Goal: Task Accomplishment & Management: Use online tool/utility

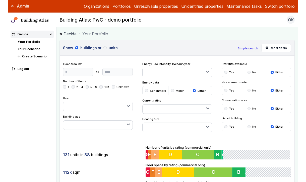
scroll to position [8, 0]
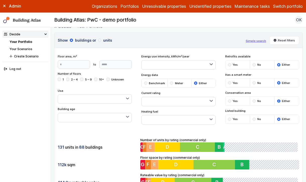
click at [0, 0] on button "Westminster LA" at bounding box center [0, 0] width 0 height 0
click at [0, 0] on button "EW - Demo portfolio" at bounding box center [0, 0] width 0 height 0
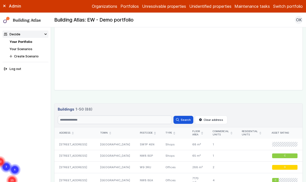
scroll to position [161, 0]
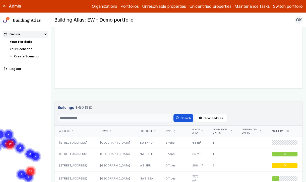
drag, startPoint x: 156, startPoint y: 87, endPoint x: 151, endPoint y: 96, distance: 10.5
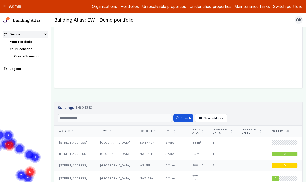
click at [80, 168] on div "472, HARROW ROAD" at bounding box center [75, 166] width 41 height 12
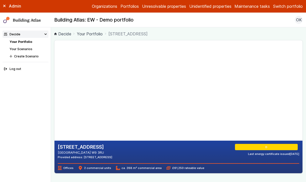
click at [4, 6] on icon at bounding box center [4, 6] width 3 height 3
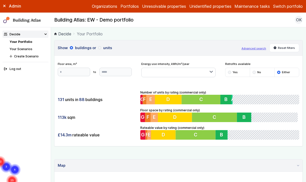
click at [110, 90] on div "131 units in 88 buildings 113k sqm £14.3m rateable value Number of units by rat…" at bounding box center [179, 115] width 248 height 63
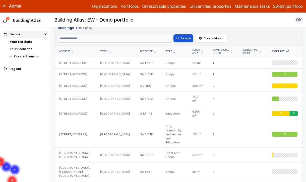
scroll to position [243, 0]
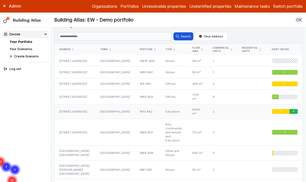
click at [95, 106] on div "14, BLANDFORD STREET" at bounding box center [75, 111] width 41 height 15
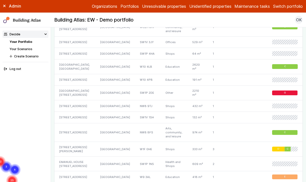
scroll to position [670, 0]
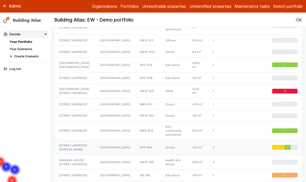
click at [81, 140] on div "4, GREEN'S COURT" at bounding box center [75, 147] width 41 height 15
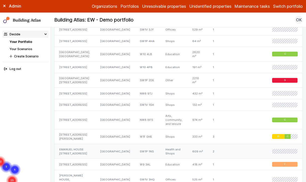
scroll to position [685, 0]
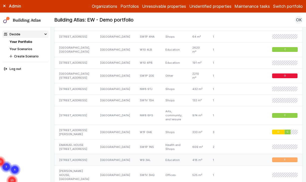
click at [88, 154] on div "88, BRAVINGTON ROAD" at bounding box center [75, 160] width 41 height 12
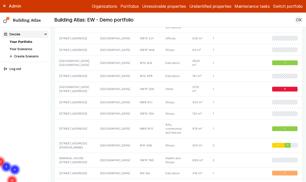
scroll to position [673, 0]
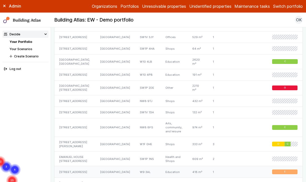
click at [91, 167] on div "88, BRAVINGTON ROAD" at bounding box center [75, 173] width 41 height 12
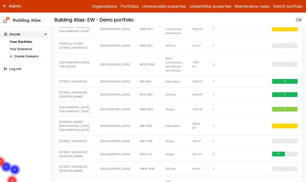
scroll to position [850, 0]
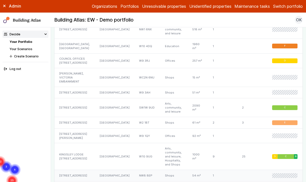
scroll to position [591, 0]
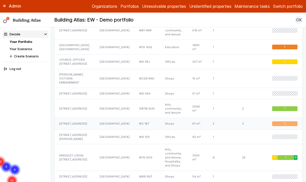
click at [84, 118] on div "393, EDGWARE ROAD" at bounding box center [75, 124] width 40 height 12
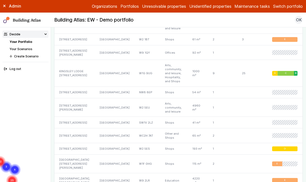
scroll to position [732, 0]
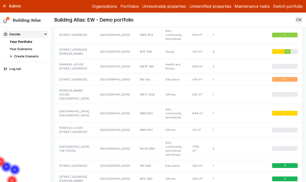
scroll to position [776, 0]
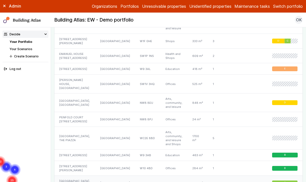
click at [88, 176] on div "DARENT HOUSE, CHURCH STREET ESTATE" at bounding box center [75, 183] width 41 height 15
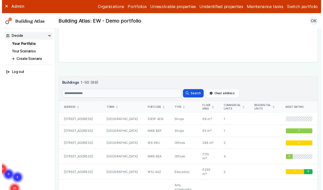
scroll to position [0, 0]
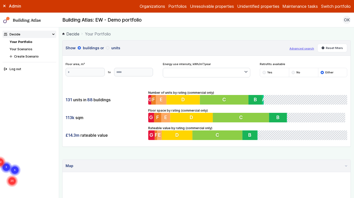
click at [202, 36] on ol "Decide Your Portfolio" at bounding box center [206, 34] width 289 height 6
click at [32, 48] on link "Your Scenarios" at bounding box center [21, 49] width 23 height 4
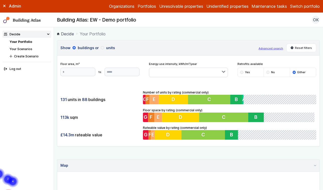
click at [278, 49] on button "Advanced search" at bounding box center [271, 48] width 25 height 4
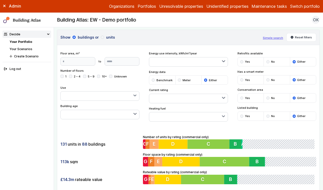
scroll to position [12, 0]
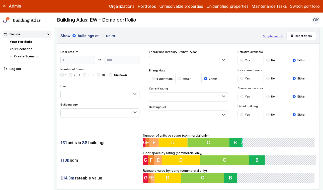
click at [242, 97] on div "submit" at bounding box center [242, 96] width 3 height 3
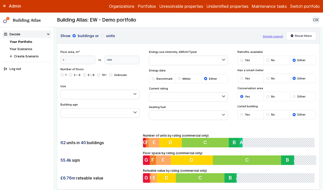
click at [190, 114] on button "button" at bounding box center [188, 115] width 78 height 9
click at [0, 0] on div "submit" at bounding box center [0, 0] width 0 height 0
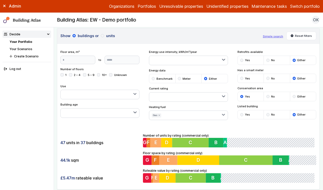
click at [92, 115] on button "button" at bounding box center [100, 113] width 78 height 9
click at [103, 93] on button "button" at bounding box center [100, 94] width 78 height 9
click at [139, 53] on div "Floor area, m² to Update" at bounding box center [100, 57] width 79 height 14
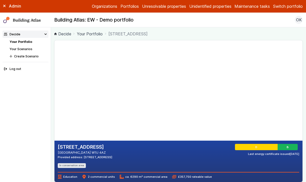
drag, startPoint x: 119, startPoint y: 77, endPoint x: 119, endPoint y: 88, distance: 11.1
click at [55, 88] on gmp-map-3d at bounding box center [55, 90] width 0 height 100
drag, startPoint x: 116, startPoint y: 96, endPoint x: 113, endPoint y: 86, distance: 10.2
click at [55, 86] on gmp-map-3d at bounding box center [55, 90] width 0 height 100
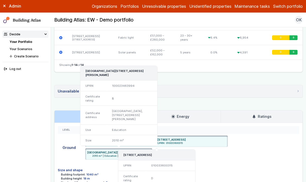
scroll to position [476, 0]
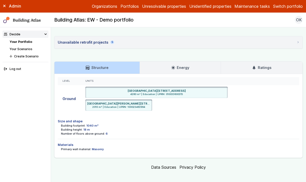
click at [179, 65] on h3 "Energy" at bounding box center [180, 68] width 18 height 6
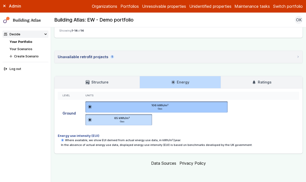
scroll to position [457, 0]
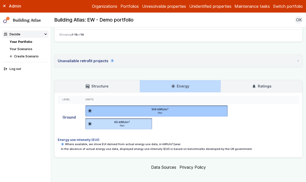
click at [243, 80] on link "Ratings" at bounding box center [262, 86] width 82 height 12
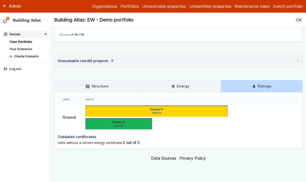
scroll to position [449, 0]
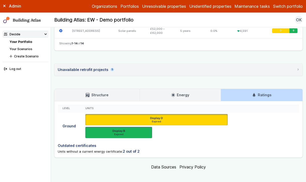
click at [191, 92] on link "Energy" at bounding box center [180, 95] width 81 height 12
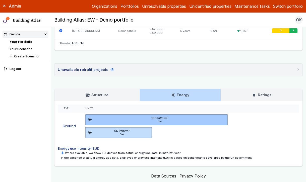
click at [98, 92] on h3 "Structure" at bounding box center [97, 95] width 23 height 6
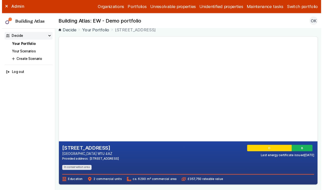
scroll to position [0, 0]
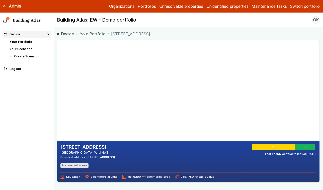
drag, startPoint x: 110, startPoint y: 114, endPoint x: 131, endPoint y: 113, distance: 20.9
click at [57, 113] on gmp-map-3d at bounding box center [57, 90] width 0 height 100
drag, startPoint x: 120, startPoint y: 93, endPoint x: 118, endPoint y: 104, distance: 10.9
click at [57, 104] on gmp-map-3d at bounding box center [57, 90] width 0 height 100
drag, startPoint x: 132, startPoint y: 102, endPoint x: 116, endPoint y: 90, distance: 19.9
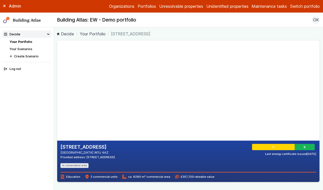
click at [57, 90] on gmp-map-3d at bounding box center [57, 90] width 0 height 100
drag, startPoint x: 126, startPoint y: 67, endPoint x: 127, endPoint y: 54, distance: 13.1
click at [57, 81] on gmp-map-3d at bounding box center [57, 90] width 0 height 100
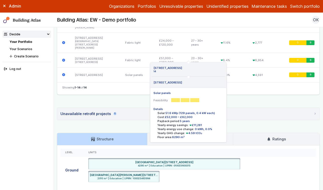
scroll to position [442, 0]
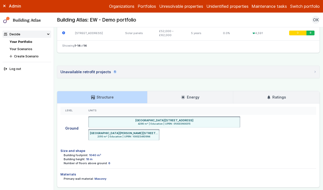
click at [269, 95] on h3 "Ratings" at bounding box center [276, 98] width 19 height 6
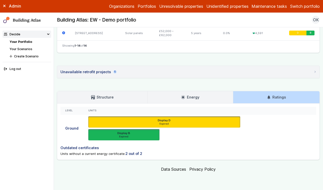
scroll to position [415, 0]
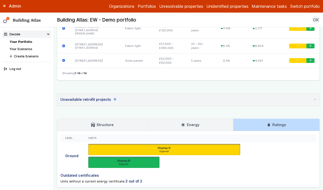
click at [170, 144] on ul "Display D Expired 14, BLANDFORD STREET, LONDON, W1U 4AZ UPRN 010033600315 Certi…" at bounding box center [200, 156] width 224 height 24
click at [210, 119] on link "Energy" at bounding box center [191, 125] width 86 height 12
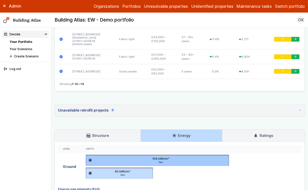
scroll to position [400, 0]
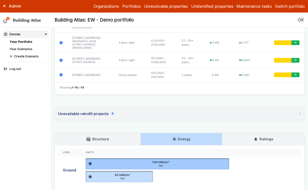
click at [90, 113] on div "Unavailable retrofit projects 5" at bounding box center [86, 114] width 56 height 6
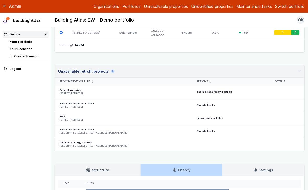
scroll to position [447, 0]
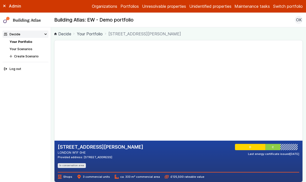
drag, startPoint x: 112, startPoint y: 87, endPoint x: 110, endPoint y: 80, distance: 7.6
click at [55, 80] on gmp-map-3d at bounding box center [55, 90] width 0 height 100
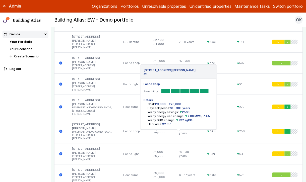
scroll to position [471, 0]
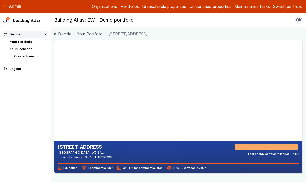
drag, startPoint x: 90, startPoint y: 87, endPoint x: 94, endPoint y: 98, distance: 11.5
click at [55, 98] on gmp-map-3d at bounding box center [55, 90] width 0 height 100
click at [112, 149] on h2 "[STREET_ADDRESS]" at bounding box center [85, 147] width 55 height 7
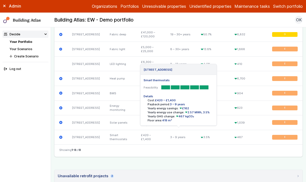
scroll to position [199, 0]
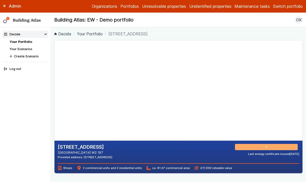
drag, startPoint x: 134, startPoint y: 75, endPoint x: 104, endPoint y: 117, distance: 51.4
click at [55, 117] on gmp-map-3d at bounding box center [55, 90] width 0 height 100
drag, startPoint x: 92, startPoint y: 87, endPoint x: 106, endPoint y: 100, distance: 19.4
click at [55, 100] on gmp-map-3d at bounding box center [55, 90] width 0 height 100
drag, startPoint x: 106, startPoint y: 100, endPoint x: 103, endPoint y: 104, distance: 4.3
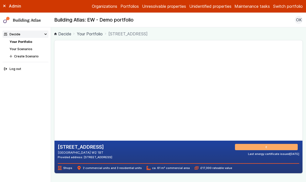
click at [55, 104] on gmp-map-3d at bounding box center [55, 90] width 0 height 100
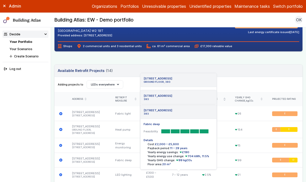
scroll to position [99, 0]
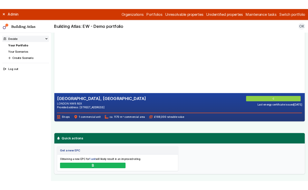
scroll to position [38, 0]
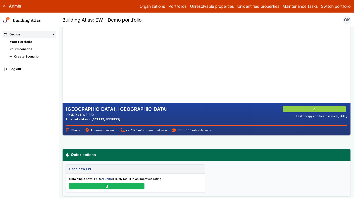
drag, startPoint x: 146, startPoint y: 56, endPoint x: 146, endPoint y: 68, distance: 12.6
click at [63, 68] on gmp-map-3d at bounding box center [63, 52] width 0 height 100
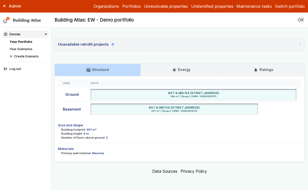
scroll to position [395, 0]
click at [269, 72] on h3 "Ratings" at bounding box center [263, 70] width 19 height 6
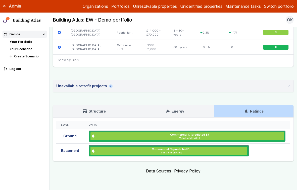
scroll to position [384, 0]
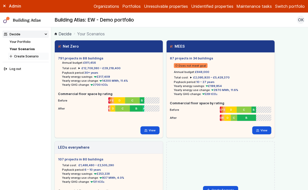
click at [24, 58] on button "Create Scenario" at bounding box center [28, 56] width 41 height 7
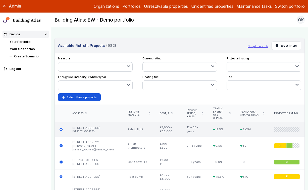
scroll to position [188, 0]
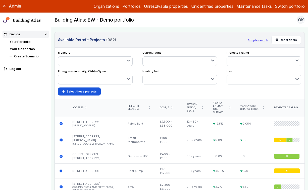
click at [102, 62] on button "button" at bounding box center [95, 61] width 74 height 9
click at [0, 0] on span "Heat pump" at bounding box center [0, 0] width 0 height 0
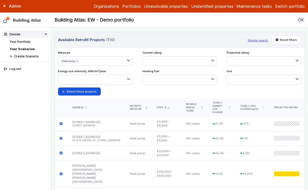
click at [180, 81] on button "button" at bounding box center [180, 79] width 74 height 9
click at [235, 91] on form "Select these projects" at bounding box center [179, 92] width 243 height 8
click at [245, 60] on button "button" at bounding box center [264, 61] width 74 height 9
click at [0, 0] on div "submit" at bounding box center [0, 0] width 0 height 0
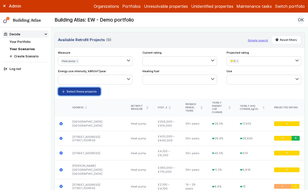
click at [78, 91] on button "Select these projects" at bounding box center [79, 92] width 43 height 8
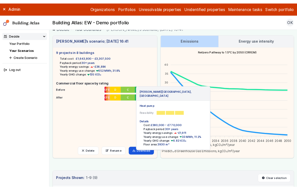
scroll to position [0, 0]
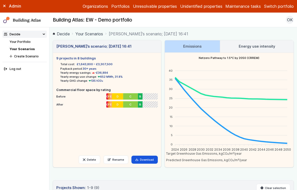
click at [250, 45] on h3 "Energy use intensity" at bounding box center [257, 47] width 36 height 6
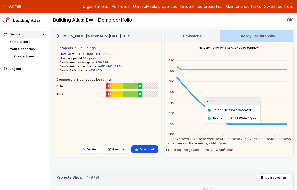
scroll to position [15, 0]
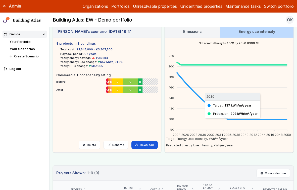
click at [26, 50] on link "Your Scenarios" at bounding box center [22, 49] width 25 height 4
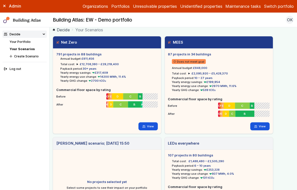
scroll to position [4, 0]
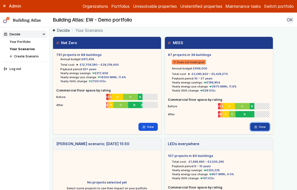
click at [258, 125] on link "View" at bounding box center [259, 127] width 19 height 8
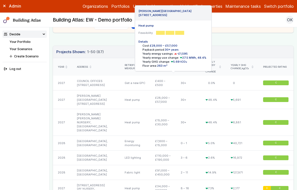
scroll to position [148, 0]
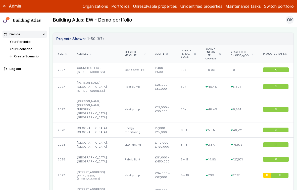
click at [65, 52] on div "Year" at bounding box center [63, 53] width 10 height 3
click at [67, 53] on icon "submit" at bounding box center [66, 54] width 1 height 2
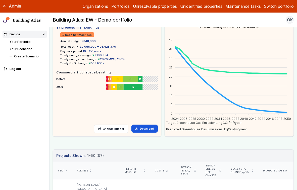
scroll to position [0, 0]
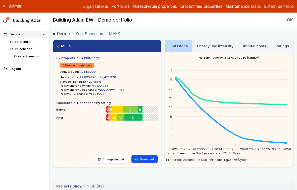
click at [211, 31] on ol "Decide Your Scenarios MEES" at bounding box center [173, 33] width 241 height 6
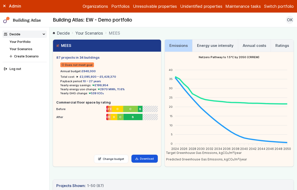
scroll to position [0, 0]
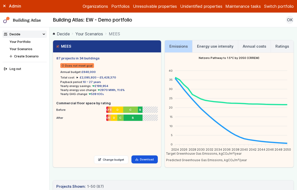
click at [284, 48] on h3 "Ratings" at bounding box center [282, 47] width 14 height 6
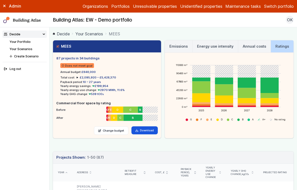
click at [258, 50] on link "Annual costs" at bounding box center [254, 46] width 32 height 12
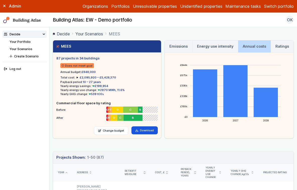
click at [98, 33] on link "Your Scenarios" at bounding box center [89, 34] width 28 height 6
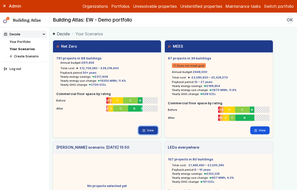
click at [147, 130] on link "View" at bounding box center [147, 131] width 19 height 8
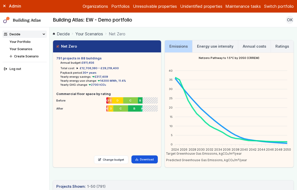
click at [209, 48] on h3 "Energy use intensity" at bounding box center [215, 47] width 36 height 6
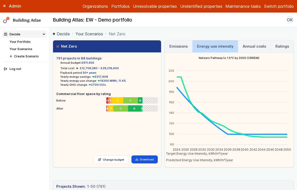
click at [246, 46] on h3 "Annual costs" at bounding box center [254, 47] width 23 height 6
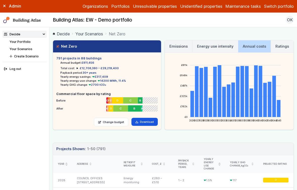
click at [278, 46] on h3 "Ratings" at bounding box center [282, 47] width 14 height 6
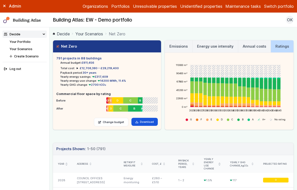
click at [204, 48] on h3 "Energy use intensity" at bounding box center [215, 47] width 36 height 6
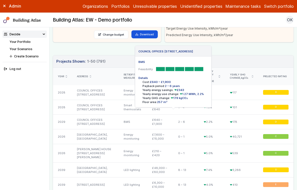
scroll to position [128, 0]
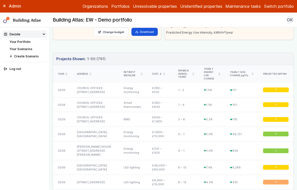
click at [65, 73] on div "Year" at bounding box center [63, 74] width 10 height 3
click at [66, 73] on icon "submit" at bounding box center [67, 74] width 2 height 3
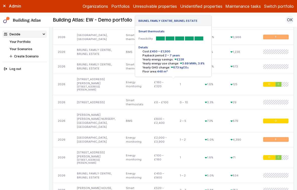
scroll to position [0, 0]
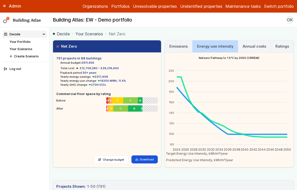
click at [97, 33] on link "Your Scenarios" at bounding box center [89, 34] width 28 height 6
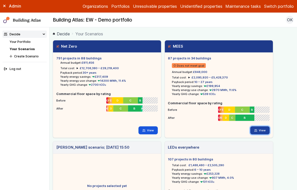
click at [259, 127] on link "View" at bounding box center [259, 131] width 19 height 8
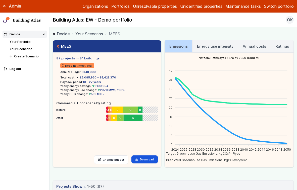
click at [283, 45] on h3 "Ratings" at bounding box center [282, 47] width 14 height 6
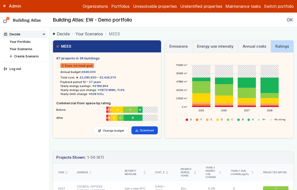
click at [19, 41] on link "Your Portfolio" at bounding box center [20, 42] width 21 height 4
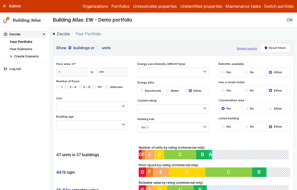
click at [174, 43] on header "Show buildings or units Simple search Reset filters" at bounding box center [173, 47] width 240 height 15
click at [25, 48] on link "Your Scenarios" at bounding box center [21, 49] width 23 height 4
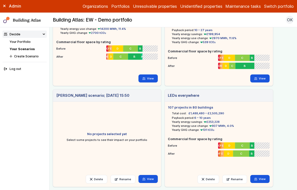
scroll to position [71, 0]
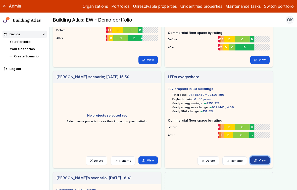
click at [258, 160] on link "View" at bounding box center [259, 161] width 19 height 8
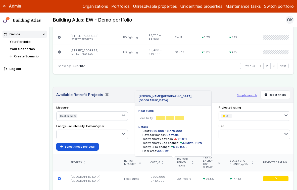
scroll to position [1034, 0]
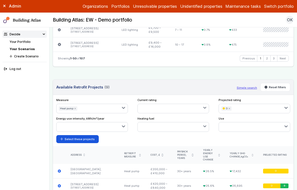
click at [192, 154] on icon "submit" at bounding box center [193, 155] width 2 height 3
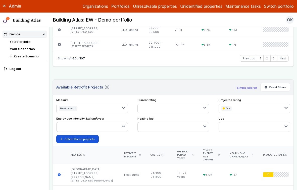
click at [230, 108] on icon "submit" at bounding box center [229, 109] width 2 height 2
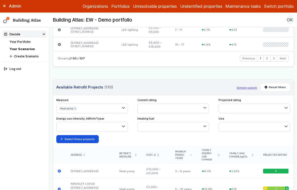
click at [75, 108] on icon "submit" at bounding box center [75, 109] width 2 height 2
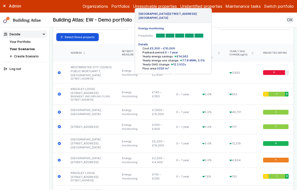
scroll to position [1138, 0]
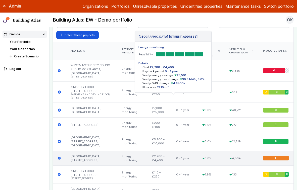
click at [86, 155] on link "[GEOGRAPHIC_DATA] [STREET_ADDRESS]" at bounding box center [86, 159] width 30 height 8
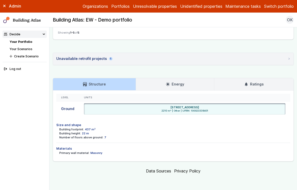
scroll to position [303, 0]
click at [252, 85] on h3 "Ratings" at bounding box center [253, 85] width 19 height 6
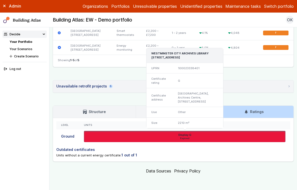
click at [181, 114] on div "Other" at bounding box center [198, 112] width 50 height 11
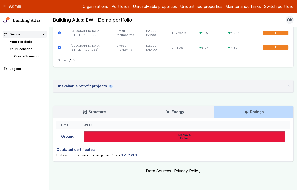
click at [131, 114] on link "Structure" at bounding box center [94, 112] width 83 height 12
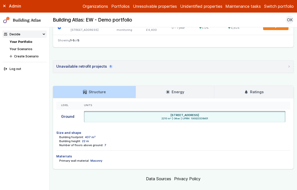
click at [158, 98] on link "Energy" at bounding box center [175, 92] width 78 height 12
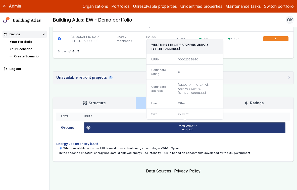
scroll to position [283, 0]
drag, startPoint x: 189, startPoint y: 133, endPoint x: 198, endPoint y: 133, distance: 9.3
click at [198, 132] on span "Gas | A/C" at bounding box center [188, 129] width 192 height 3
